Goal: Task Accomplishment & Management: Complete application form

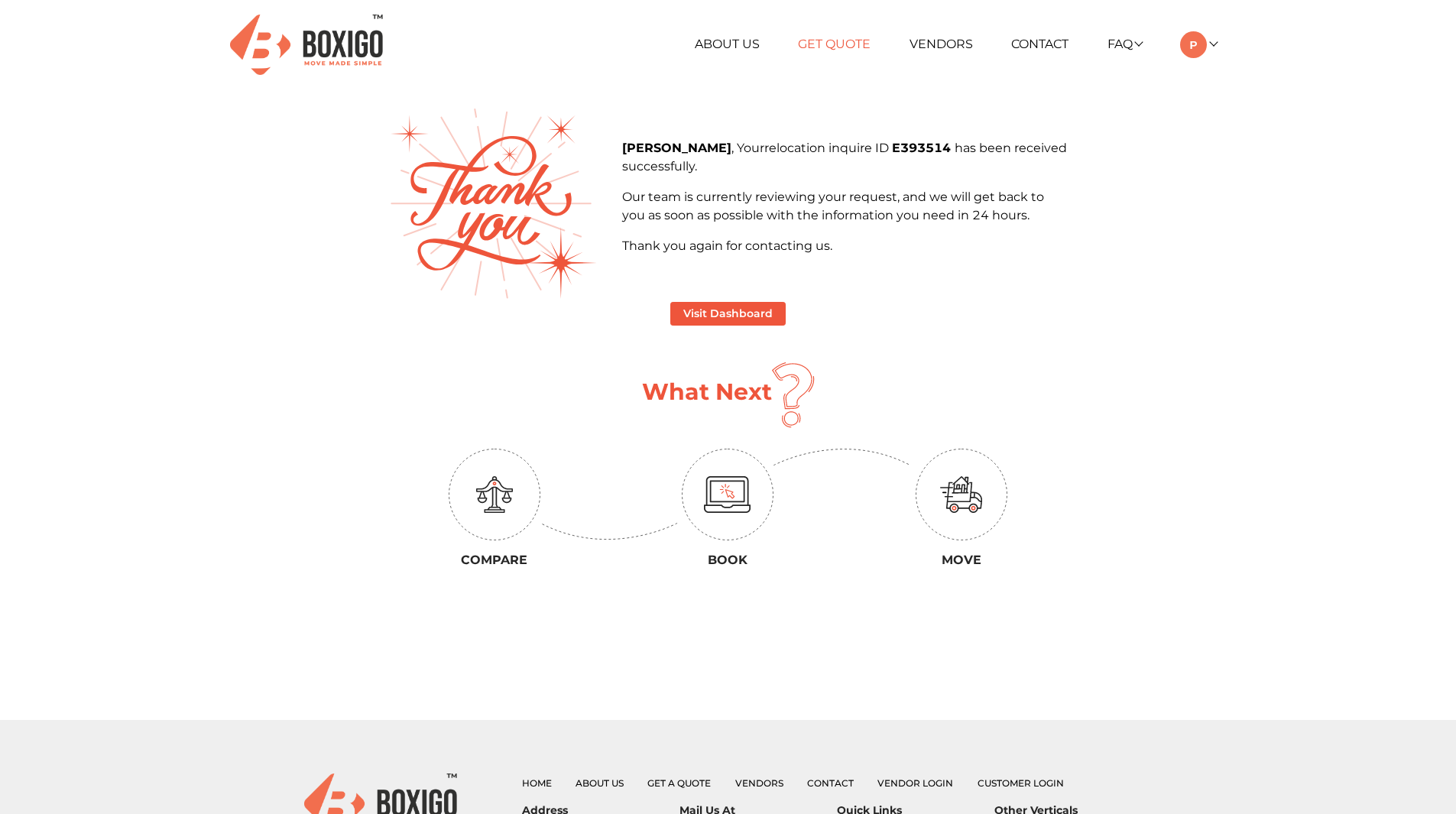
click at [851, 40] on link "Get Quote" at bounding box center [833, 43] width 72 height 14
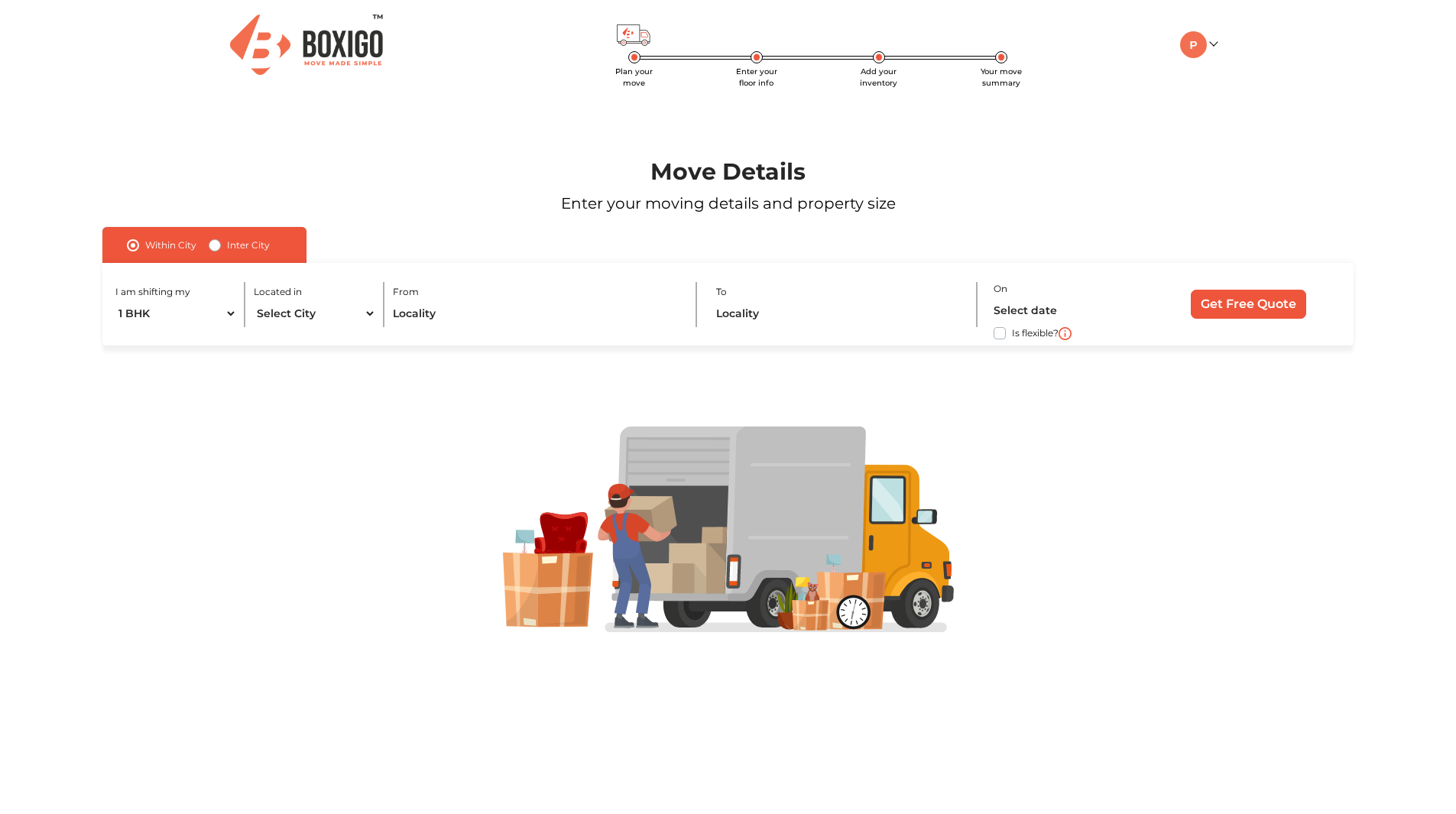
click at [230, 248] on label "Inter City" at bounding box center [248, 245] width 43 height 18
click at [221, 248] on input "Inter City" at bounding box center [214, 243] width 12 height 15
radio input "true"
click at [258, 309] on select "1 BHK 2 BHK 3 BHK 3 + BHK FEW ITEMS" at bounding box center [193, 314] width 154 height 27
select select "FEW ITEMS"
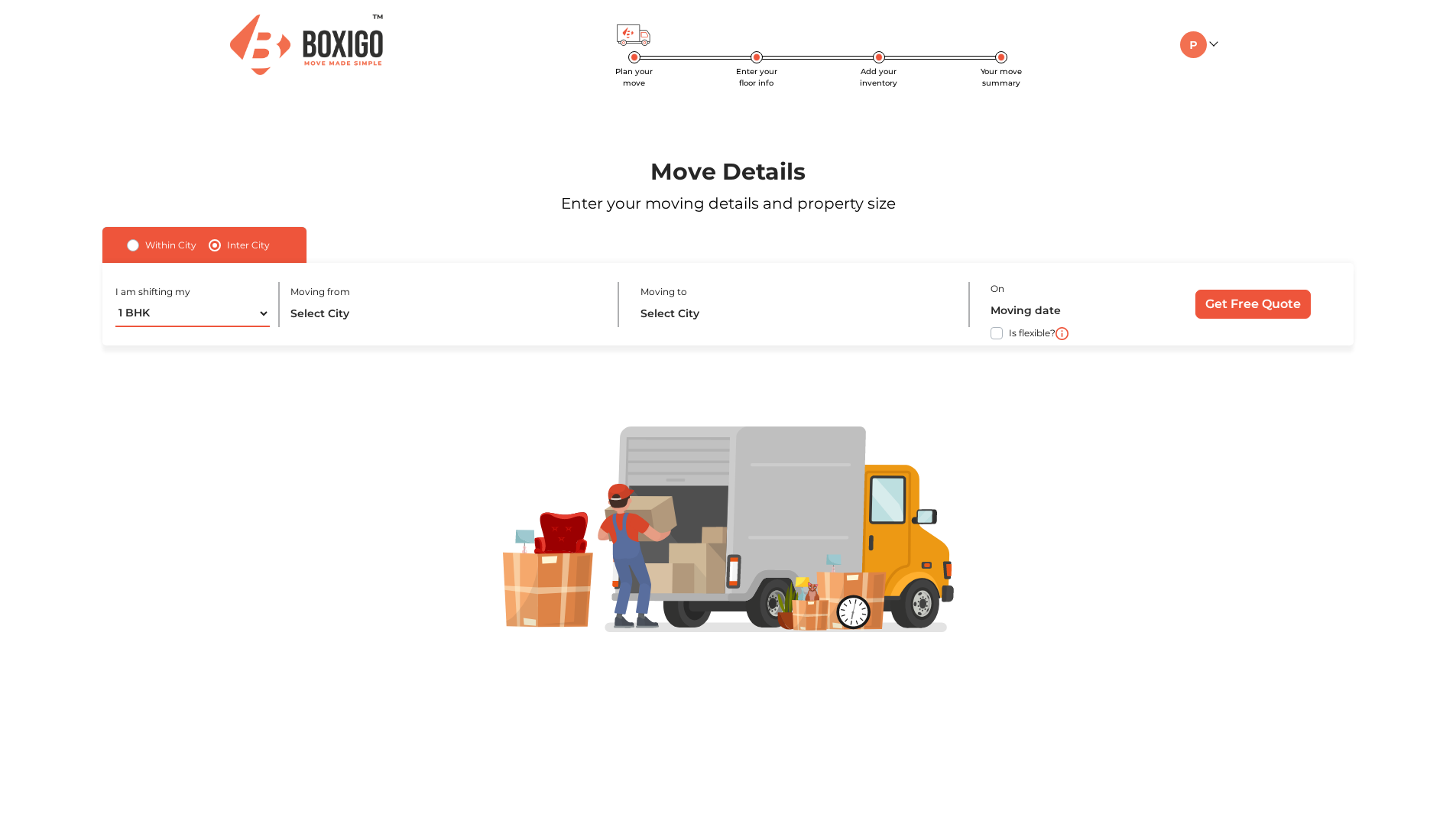
click at [115, 301] on select "1 BHK 2 BHK 3 BHK 3 + BHK FEW ITEMS" at bounding box center [193, 314] width 154 height 27
click at [328, 317] on input "text" at bounding box center [446, 314] width 310 height 27
